Goal: Find specific page/section: Find specific page/section

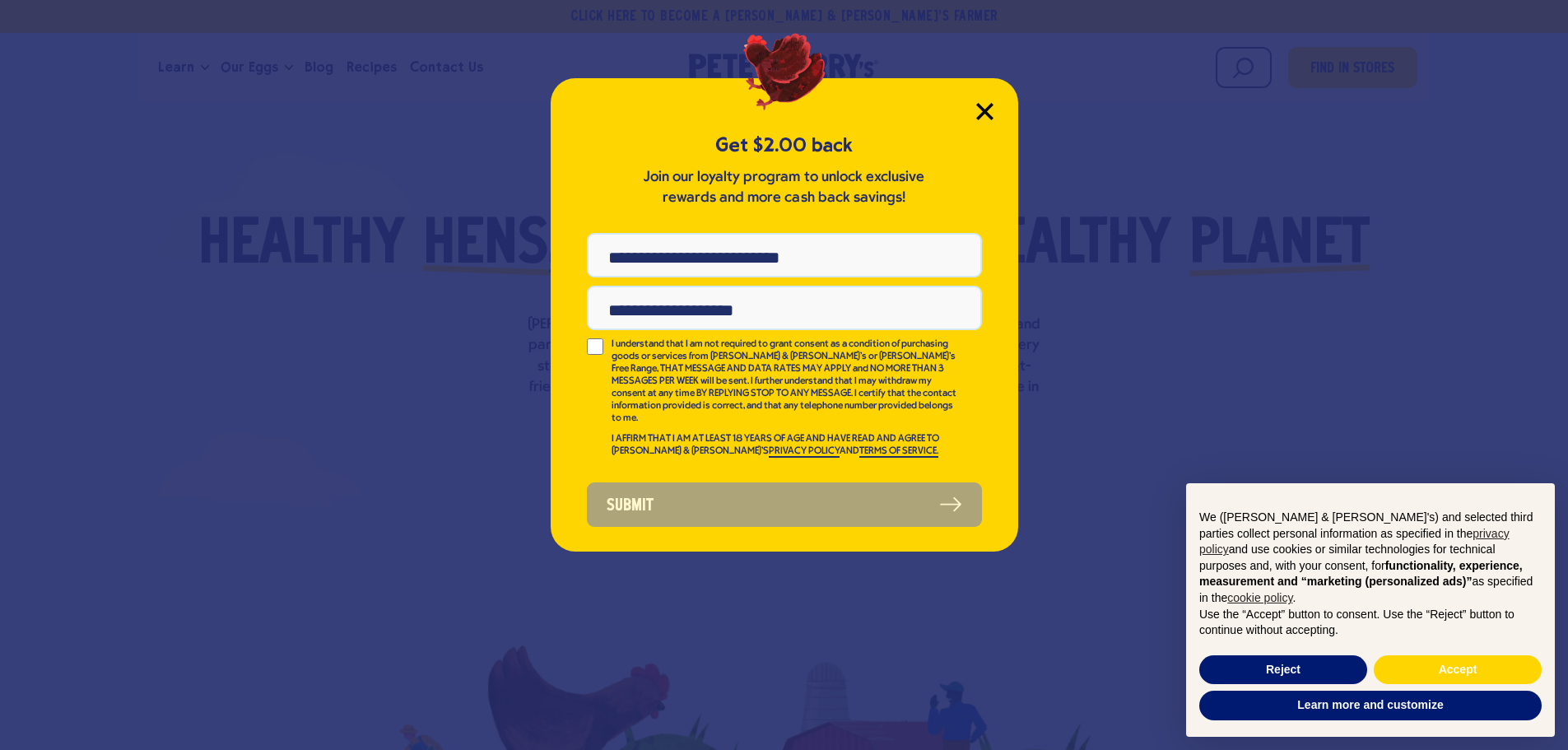
click at [985, 112] on icon "Close Modal" at bounding box center [984, 111] width 14 height 14
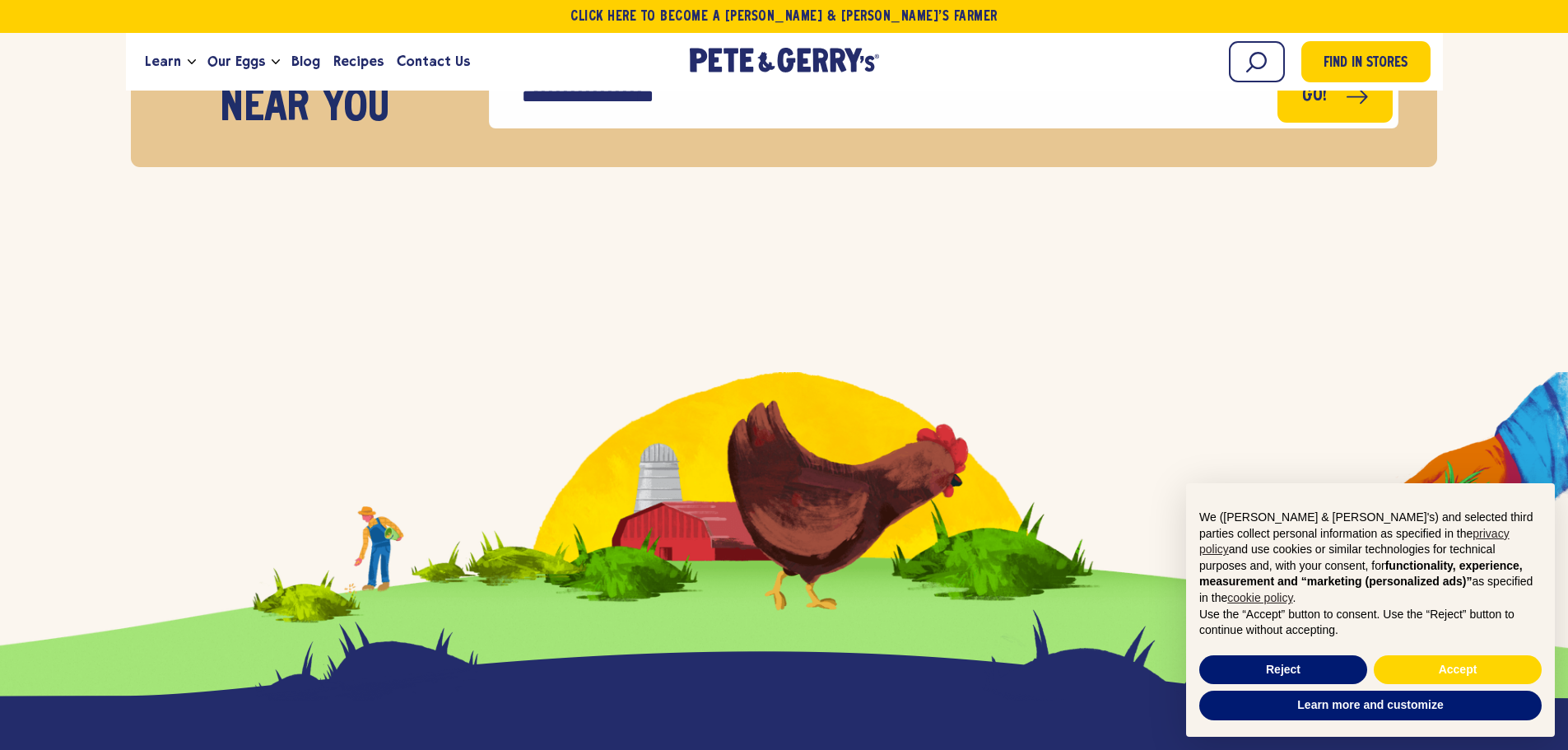
scroll to position [6585, 0]
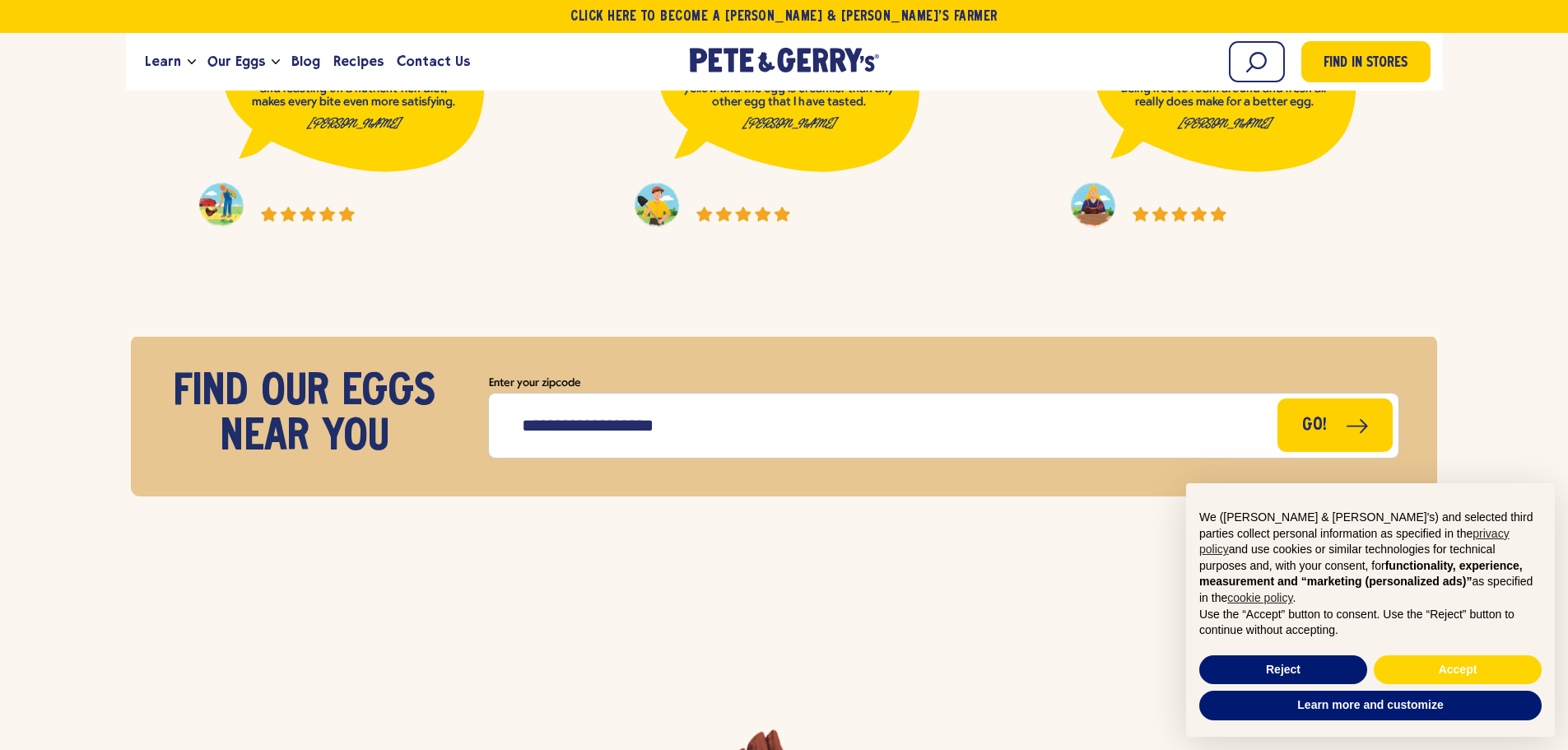
click at [1002, 426] on input "Enter your zipcode" at bounding box center [943, 426] width 910 height 65
type input "*****"
click at [1343, 430] on button "Go!" at bounding box center [1335, 423] width 117 height 54
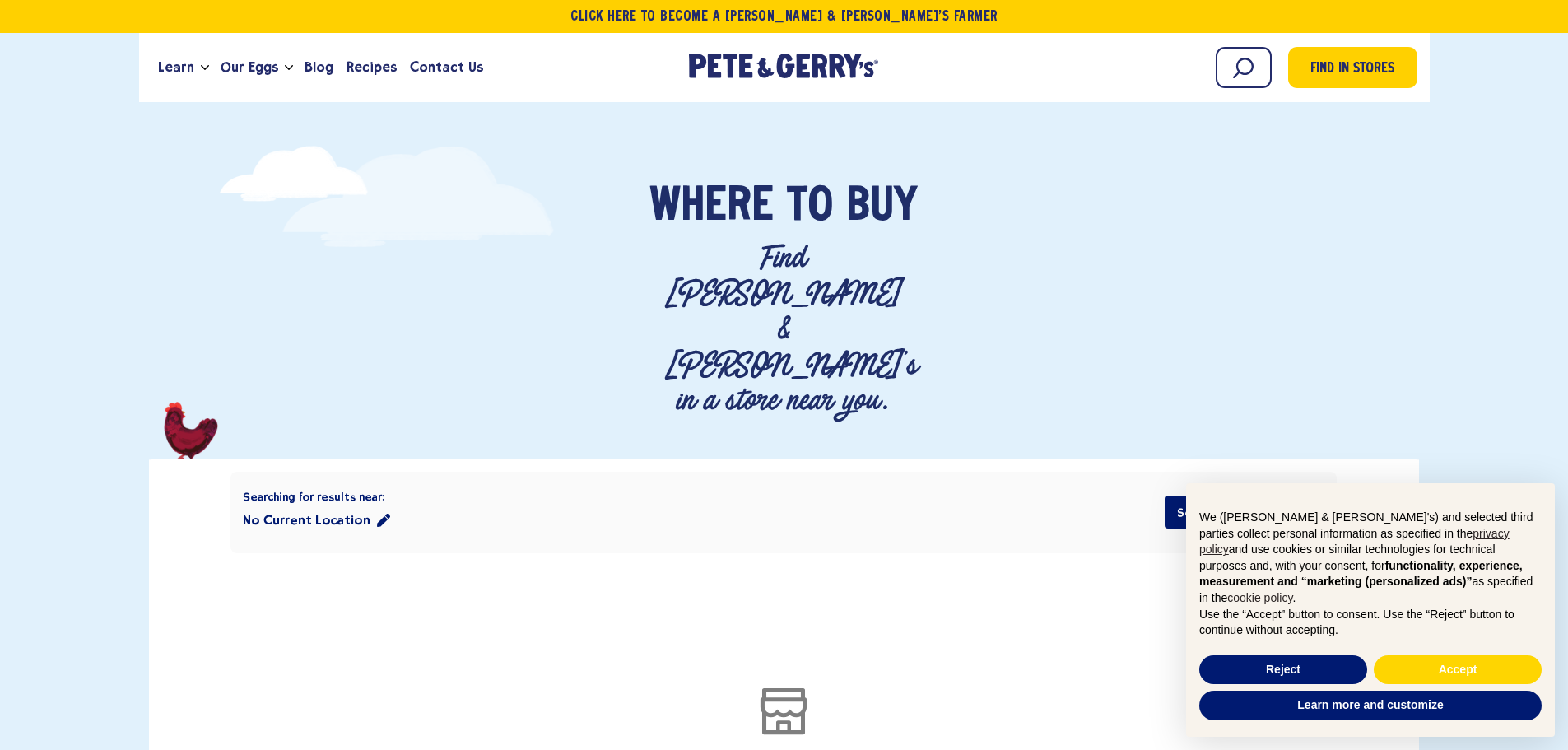
click at [298, 504] on button "No Current Location" at bounding box center [316, 520] width 147 height 33
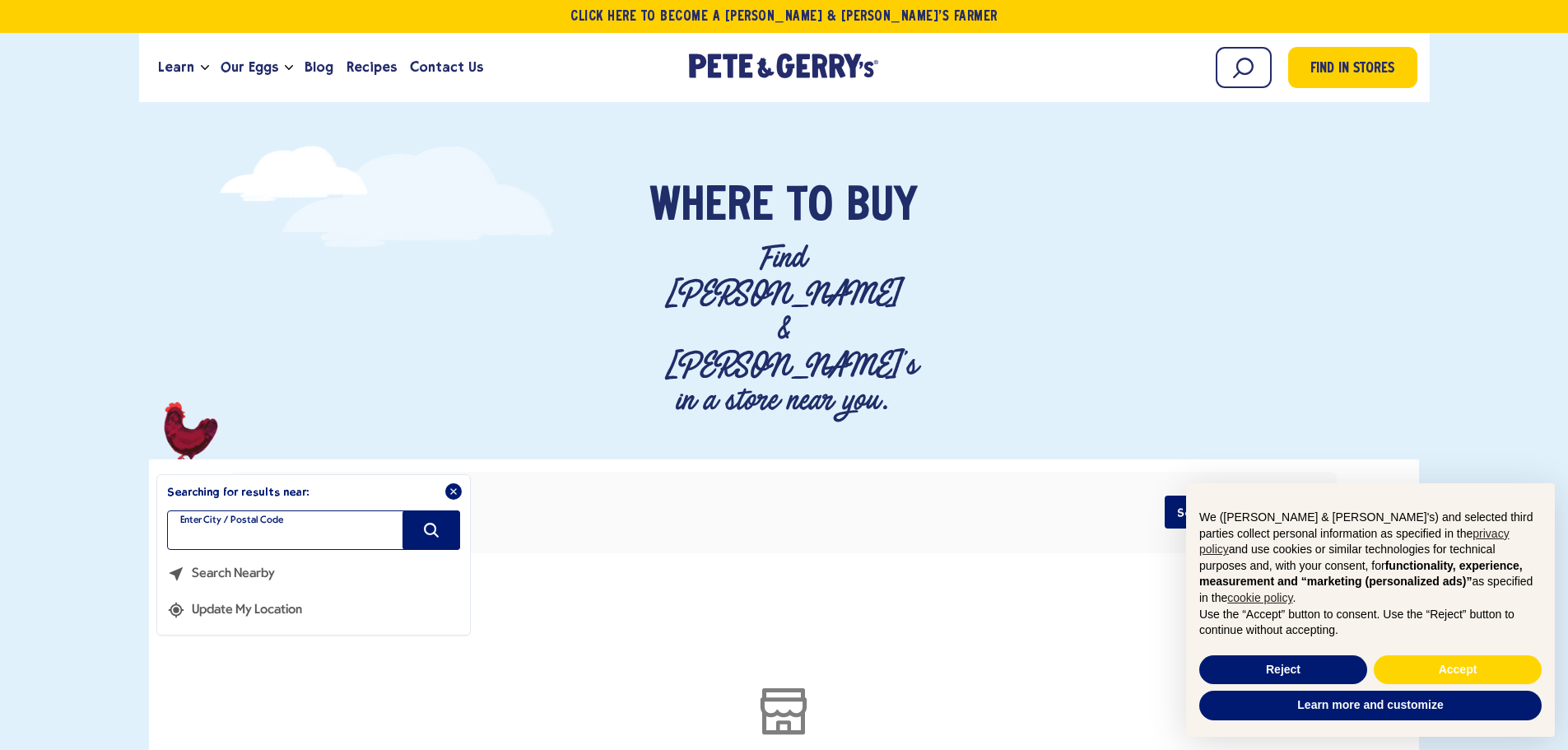
click at [300, 510] on input "filter" at bounding box center [314, 530] width 293 height 39
type input "*****"
click at [437, 521] on icon "Search" at bounding box center [431, 530] width 18 height 18
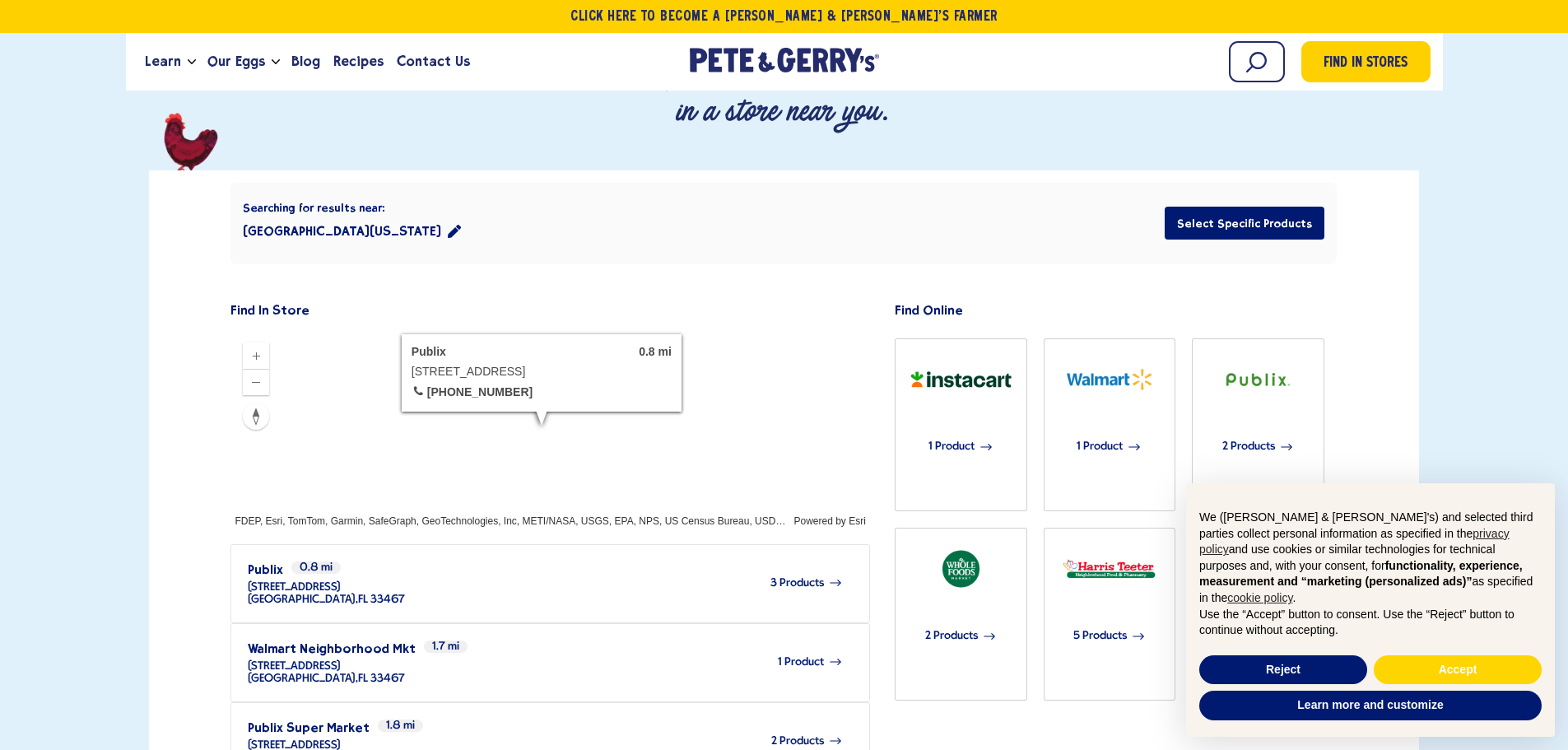
scroll to position [329, 0]
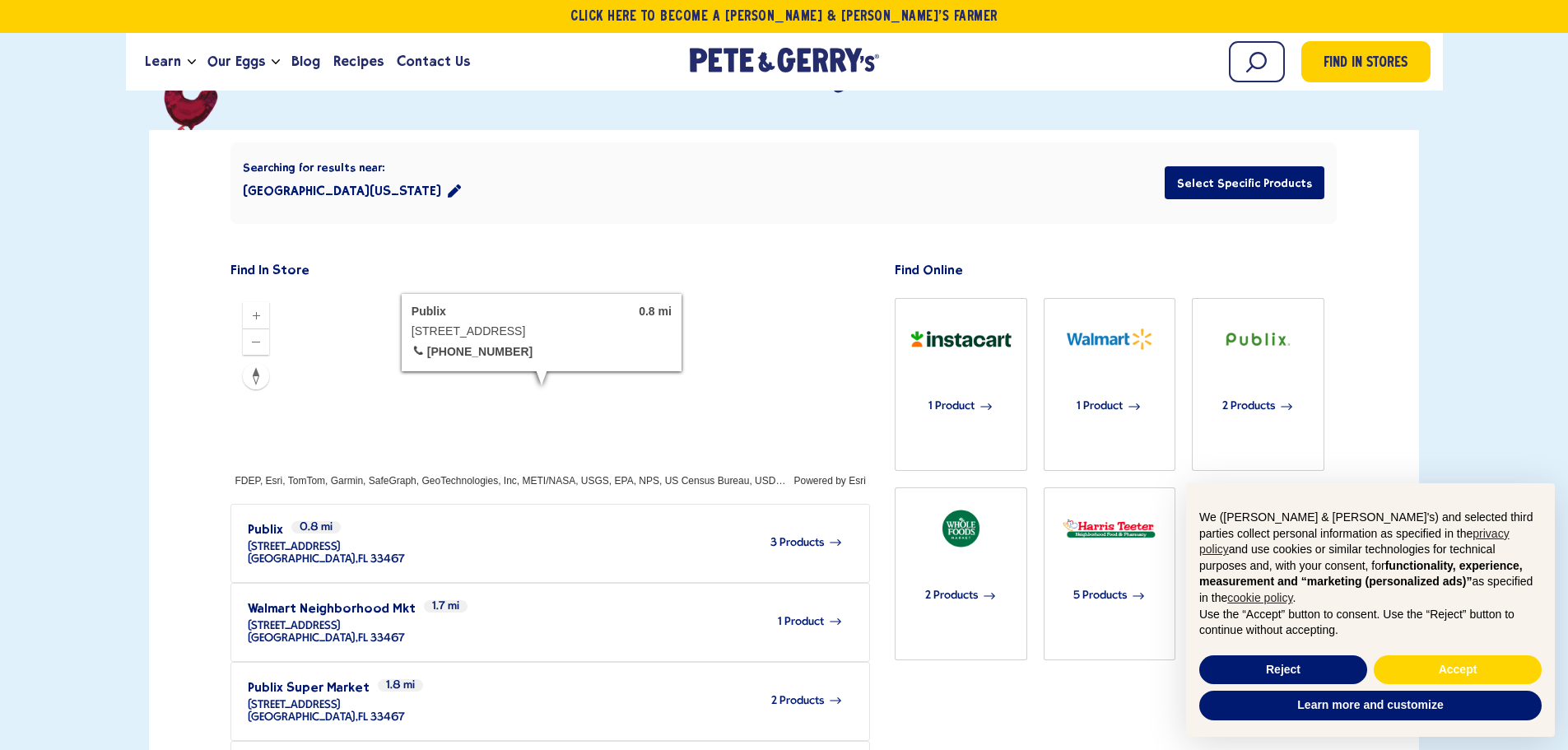
click at [784, 536] on span "3 Products" at bounding box center [797, 542] width 54 height 13
